Goal: Find specific page/section: Find specific page/section

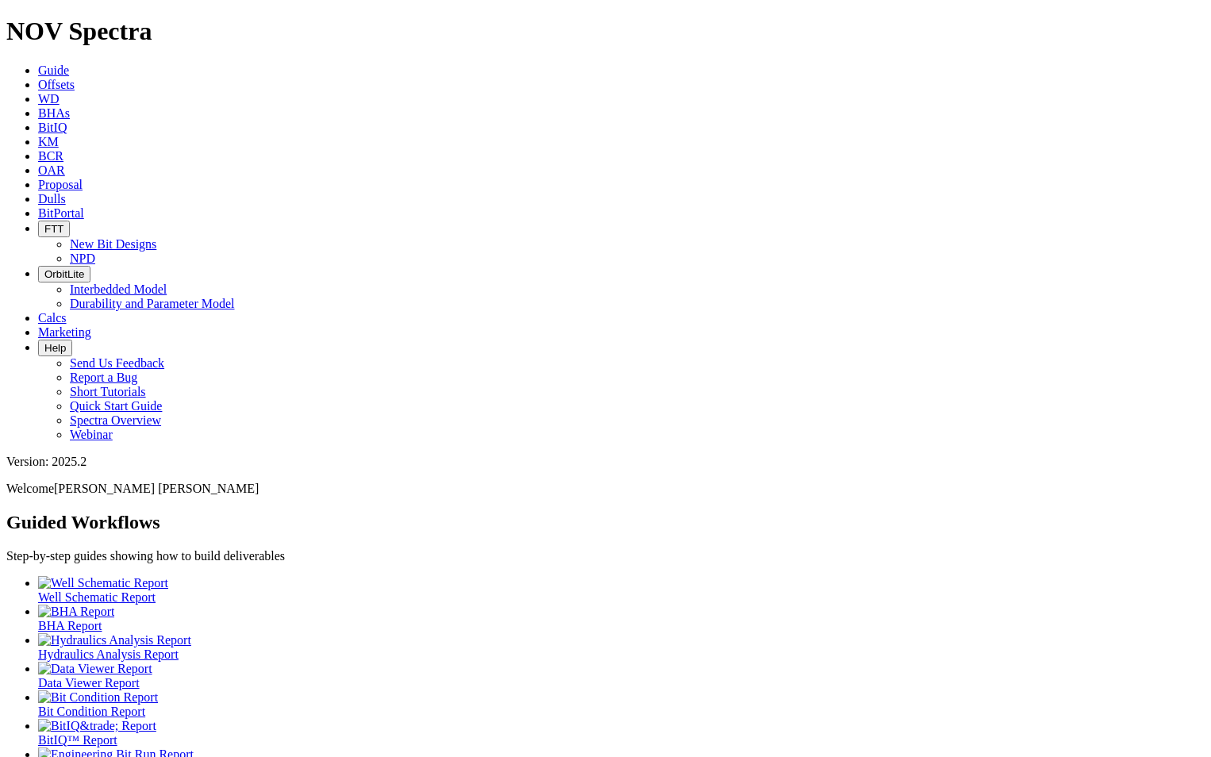
click at [66, 192] on span "Dulls" at bounding box center [52, 198] width 28 height 13
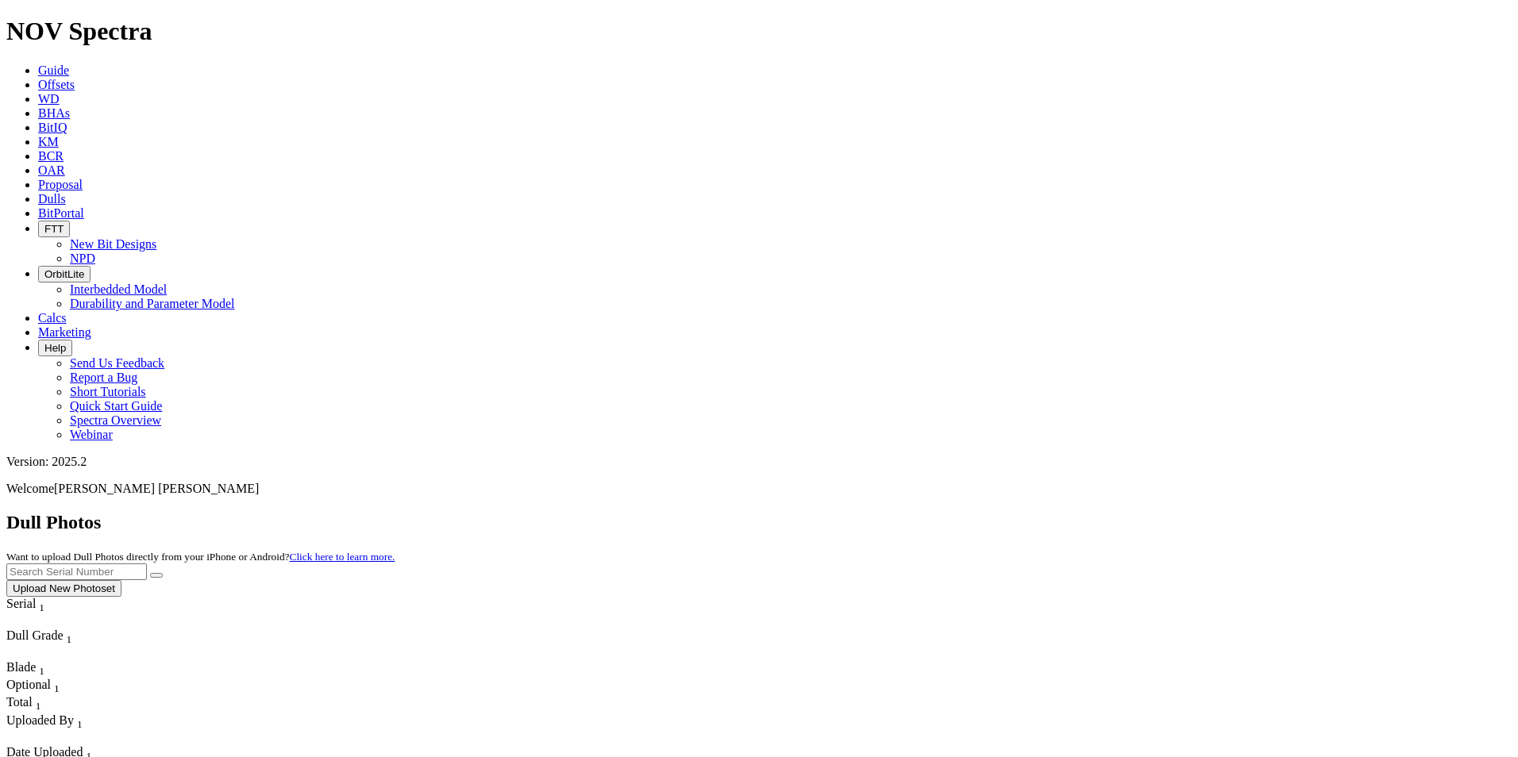
click at [147, 564] on input "text" at bounding box center [76, 572] width 141 height 17
type input "A311039"
click at [163, 573] on button "submit" at bounding box center [156, 575] width 13 height 5
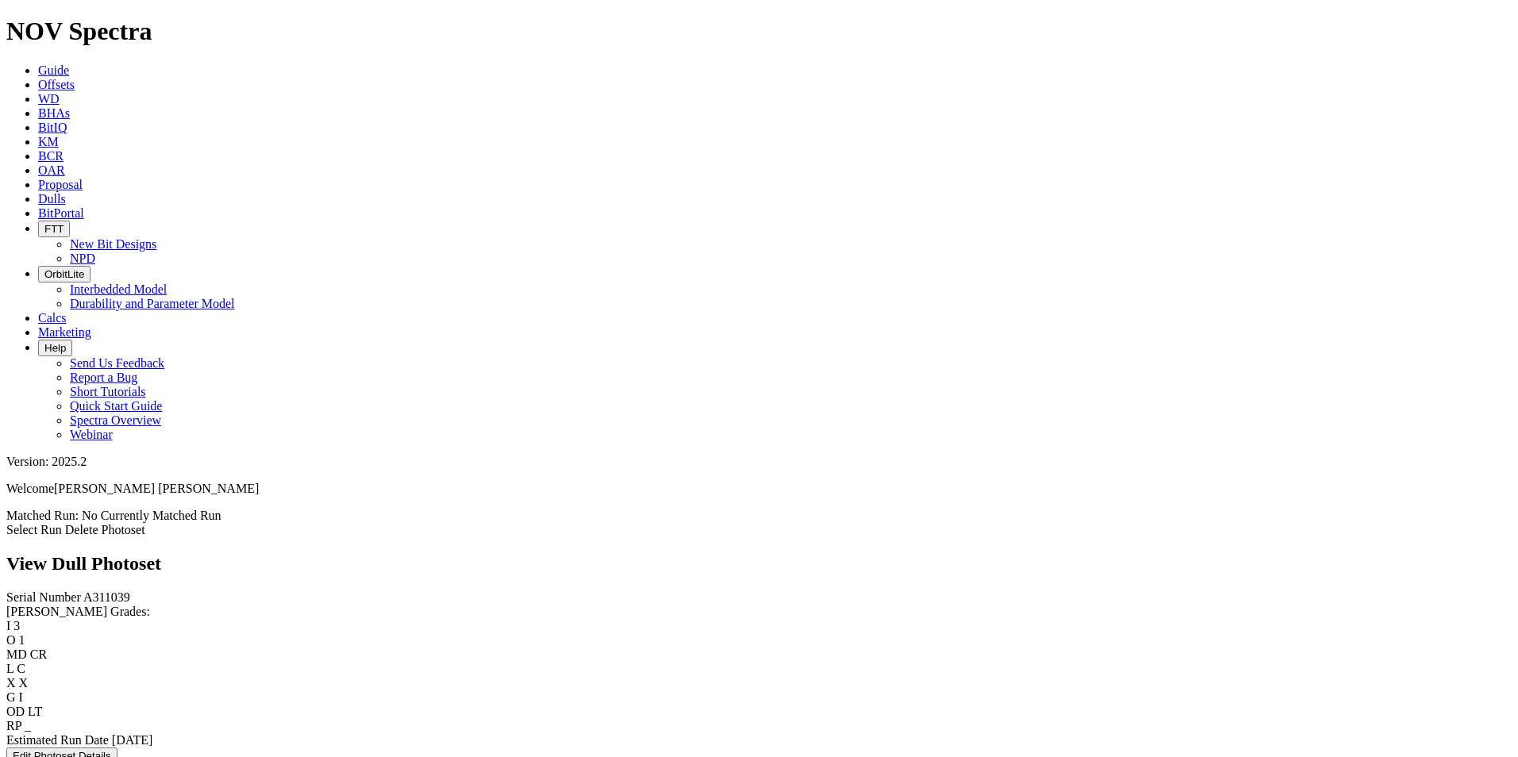
scroll to position [2082, 0]
